Goal: Transaction & Acquisition: Purchase product/service

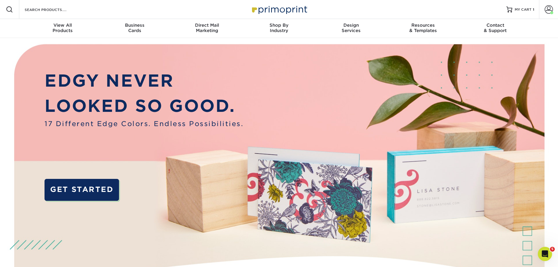
click at [66, 14] on div "Search Products" at bounding box center [50, 9] width 63 height 19
click at [65, 13] on input "Search Products" at bounding box center [53, 9] width 58 height 7
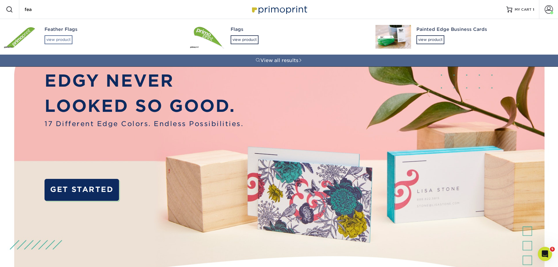
type input "fea"
click at [57, 38] on div "view product" at bounding box center [58, 39] width 28 height 9
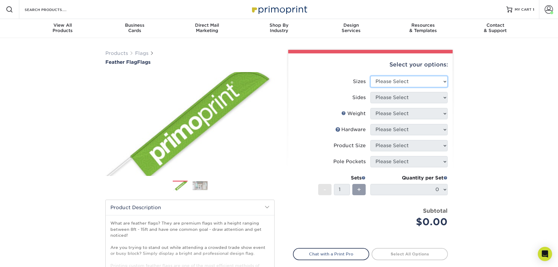
click at [399, 81] on select "Please Select 24" x 36" 24" x 81" 32" x 70" 32" x 99" 32" x 123" 36" x 123" 37"…" at bounding box center [408, 81] width 77 height 11
select select "32.00x123.00"
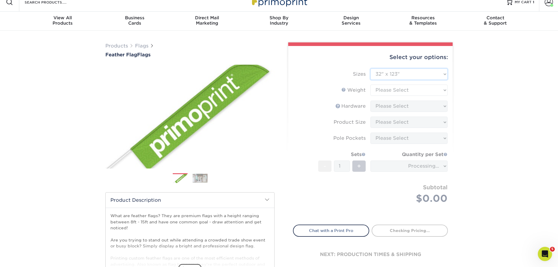
scroll to position [8, 0]
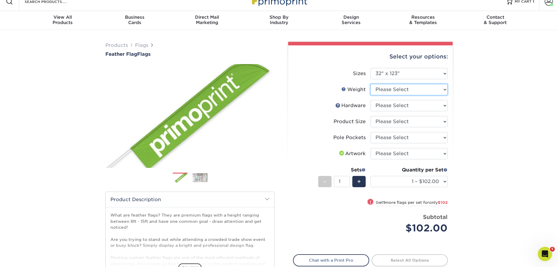
click at [389, 92] on select "Please Select 3OZPOLY" at bounding box center [408, 89] width 77 height 11
select select "3OZPOLY"
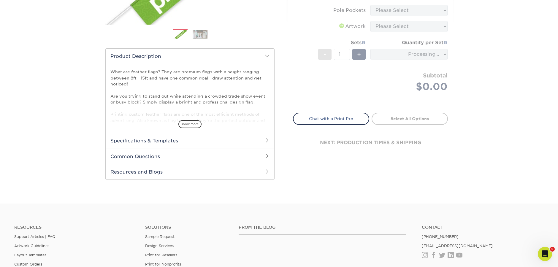
scroll to position [165, 0]
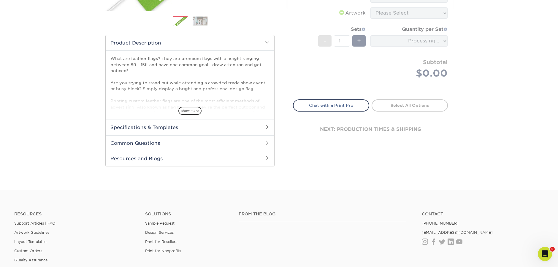
click at [231, 125] on h2 "Specifications & Templates" at bounding box center [190, 127] width 168 height 15
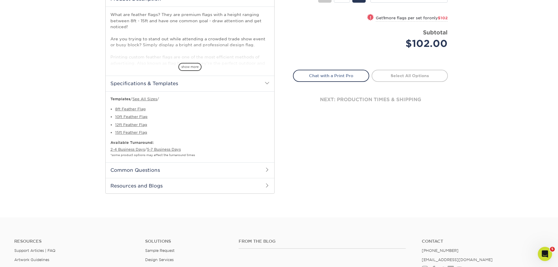
click at [166, 167] on h2 "Common Questions" at bounding box center [190, 169] width 168 height 15
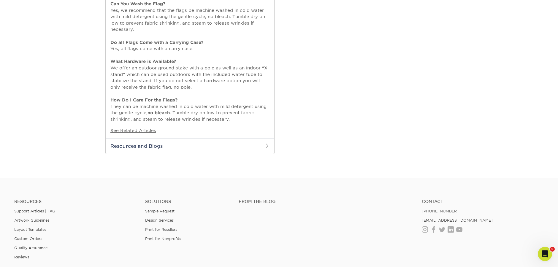
scroll to position [417, 0]
click at [204, 151] on h2 "Resources and Blogs" at bounding box center [190, 145] width 168 height 15
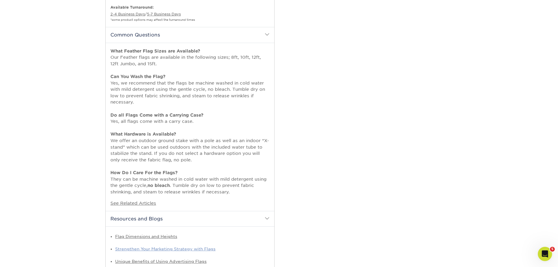
scroll to position [344, 0]
